Goal: Transaction & Acquisition: Obtain resource

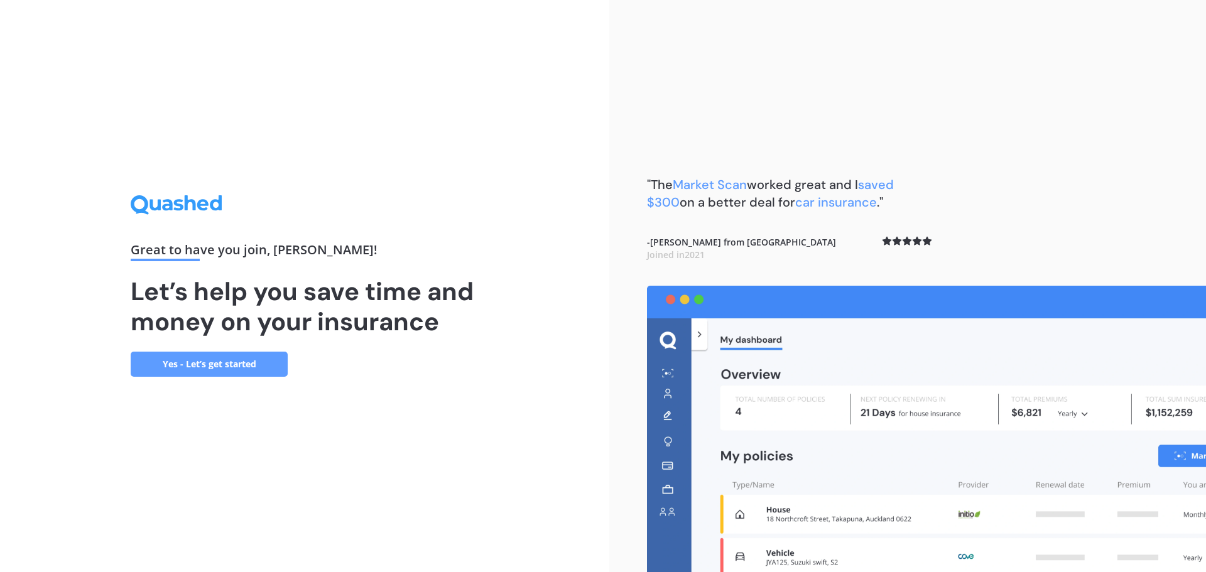
click at [253, 364] on link "Yes - Let’s get started" at bounding box center [209, 364] width 157 height 25
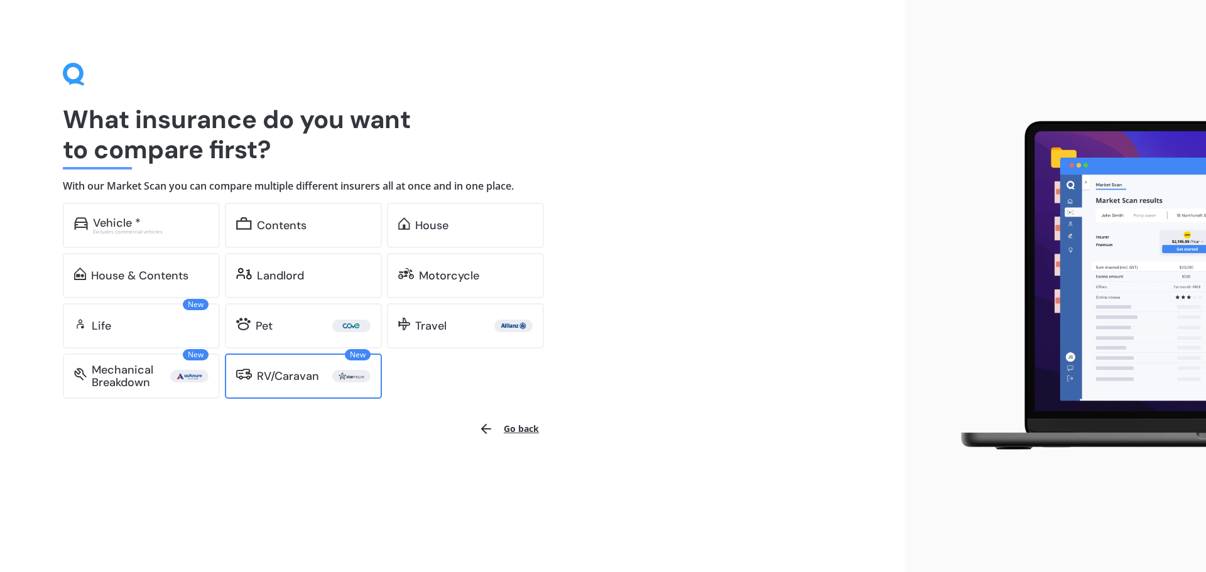
click at [293, 374] on div "RV/Caravan" at bounding box center [288, 376] width 62 height 13
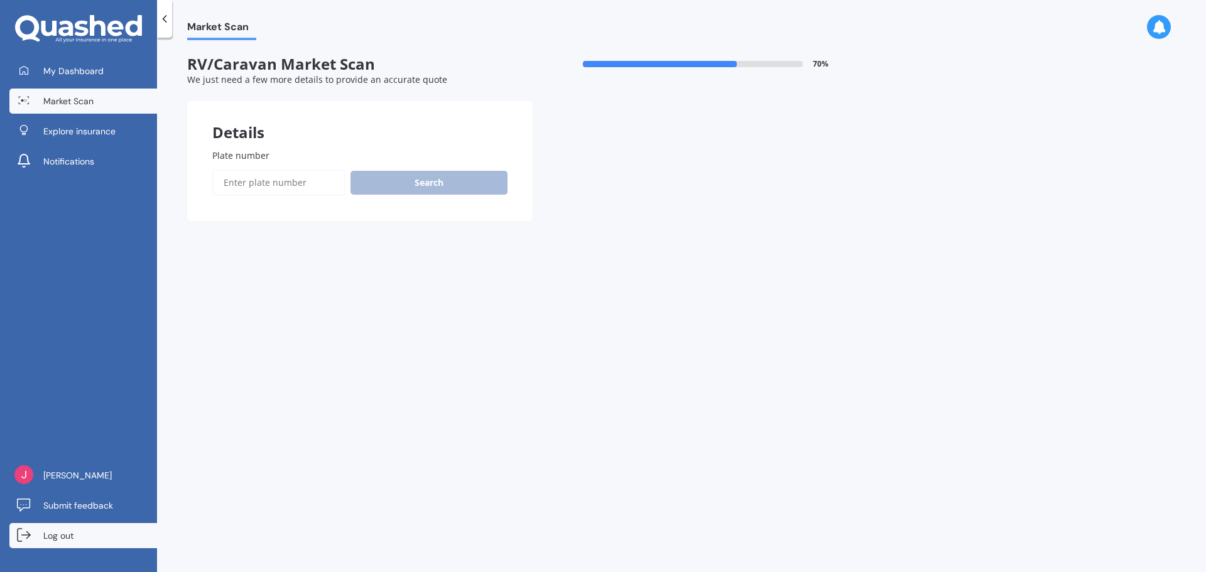
click at [59, 541] on span "Log out" at bounding box center [58, 535] width 30 height 13
